Goal: Information Seeking & Learning: Check status

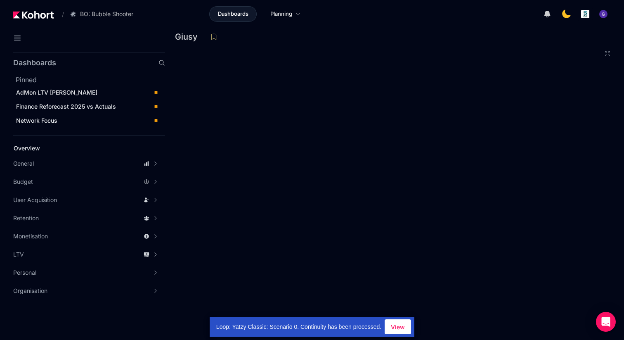
scroll to position [218, 0]
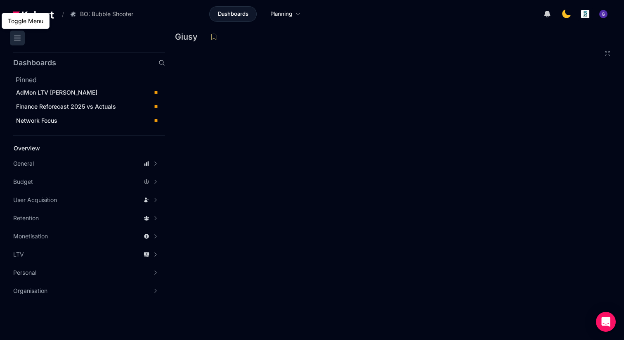
click at [17, 36] on icon at bounding box center [17, 38] width 10 height 10
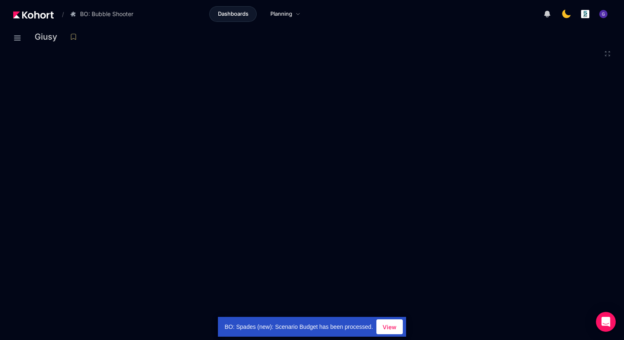
click at [474, 47] on div "Giusy" at bounding box center [325, 39] width 580 height 17
